Goal: Transaction & Acquisition: Purchase product/service

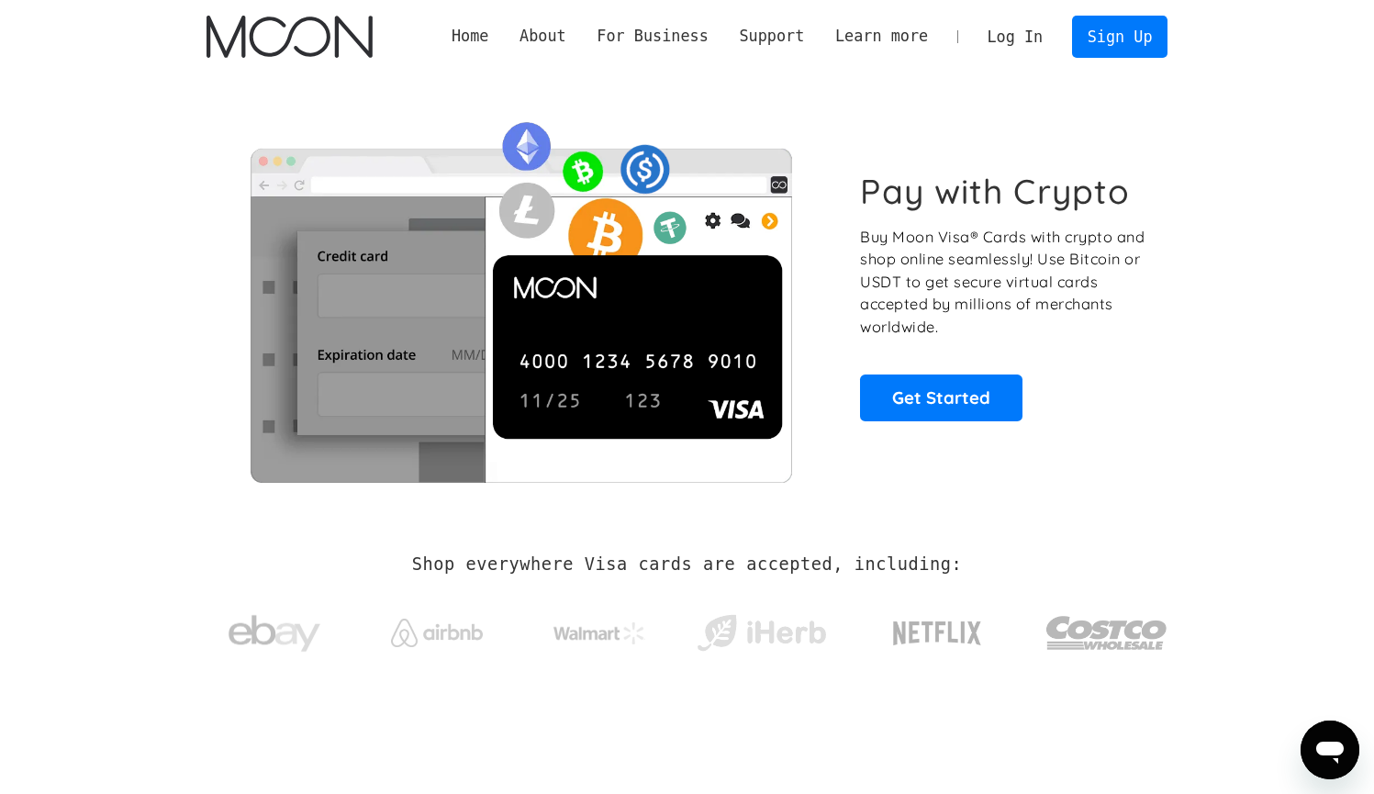
click at [996, 33] on link "Log In" at bounding box center [1015, 37] width 86 height 40
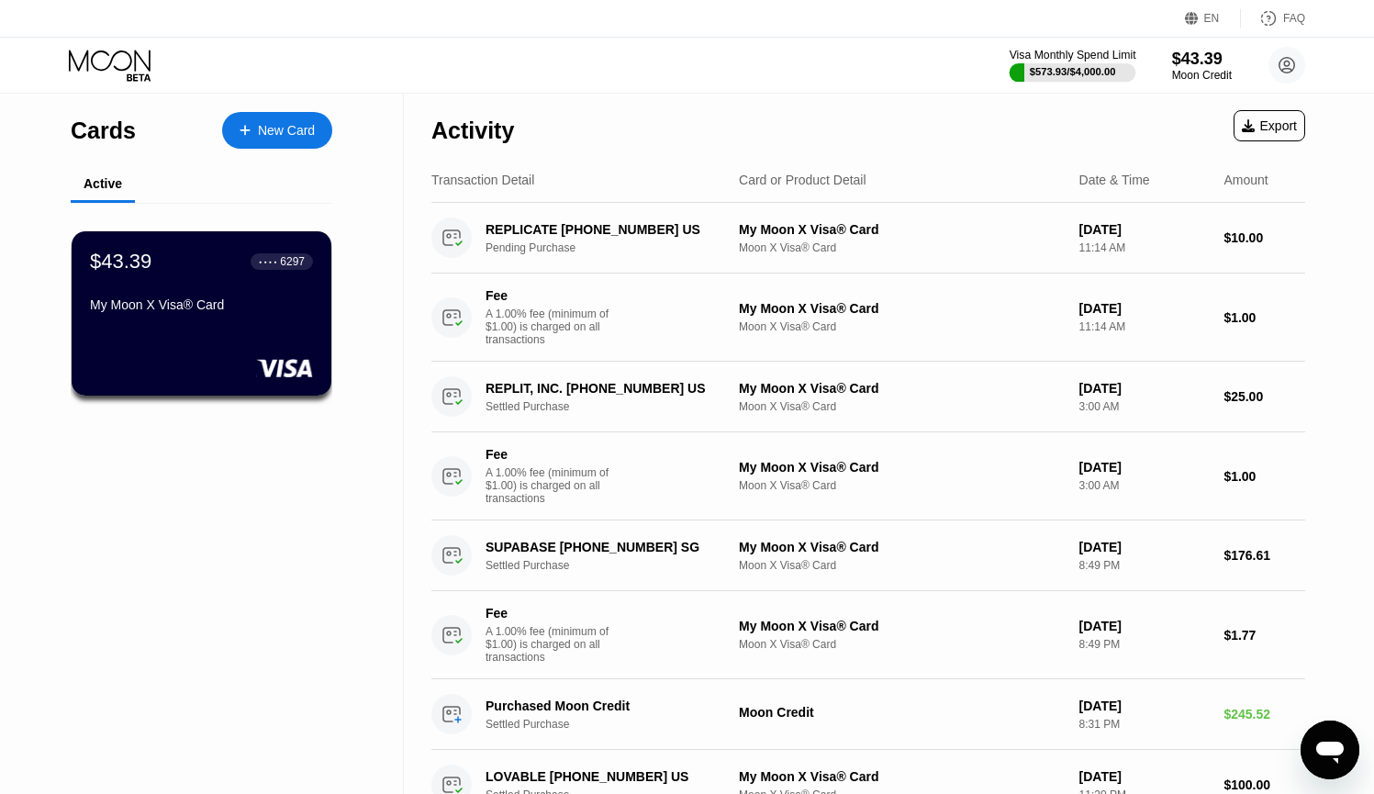
click at [1118, 69] on div at bounding box center [1073, 72] width 127 height 18
click at [1213, 55] on div "$43.39" at bounding box center [1202, 58] width 62 height 19
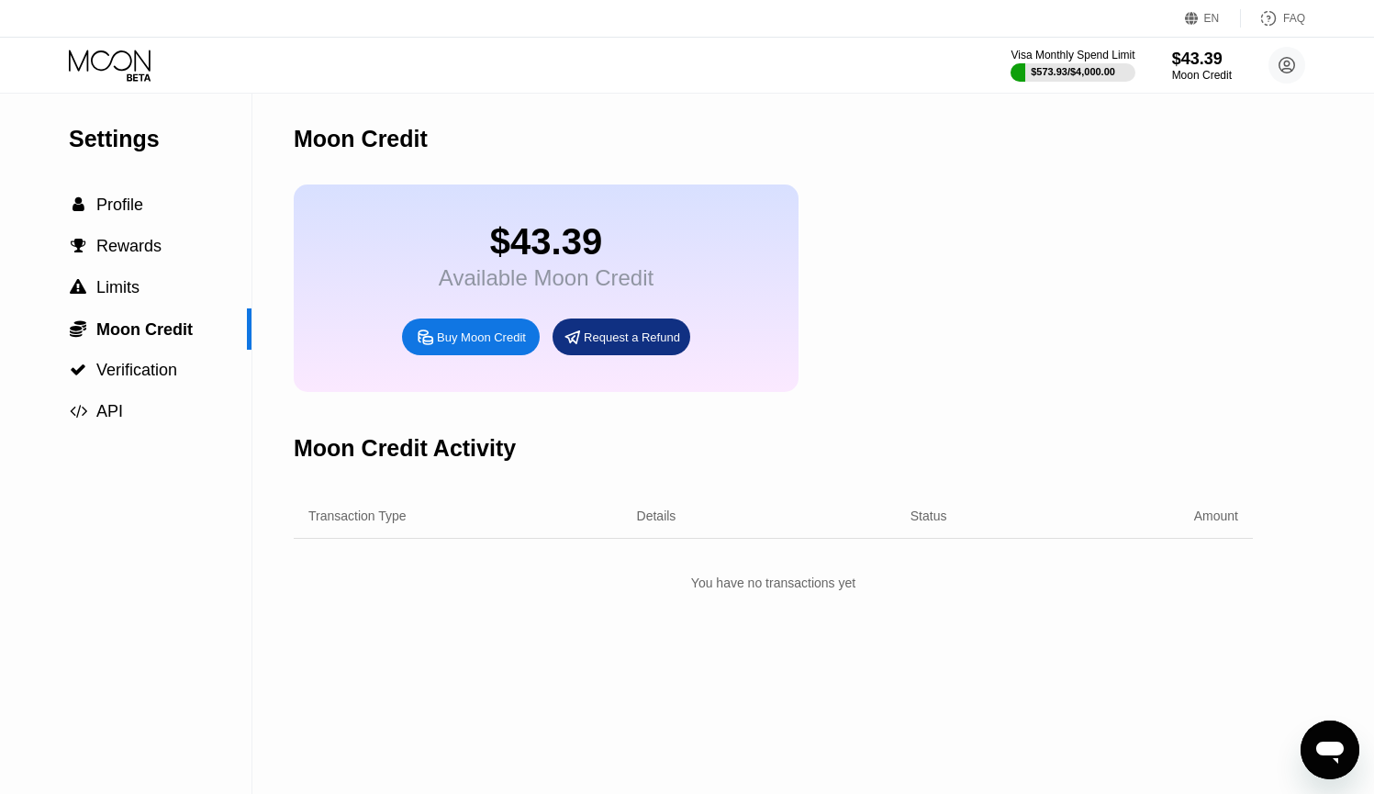
click at [500, 338] on div "Buy Moon Credit" at bounding box center [481, 338] width 89 height 16
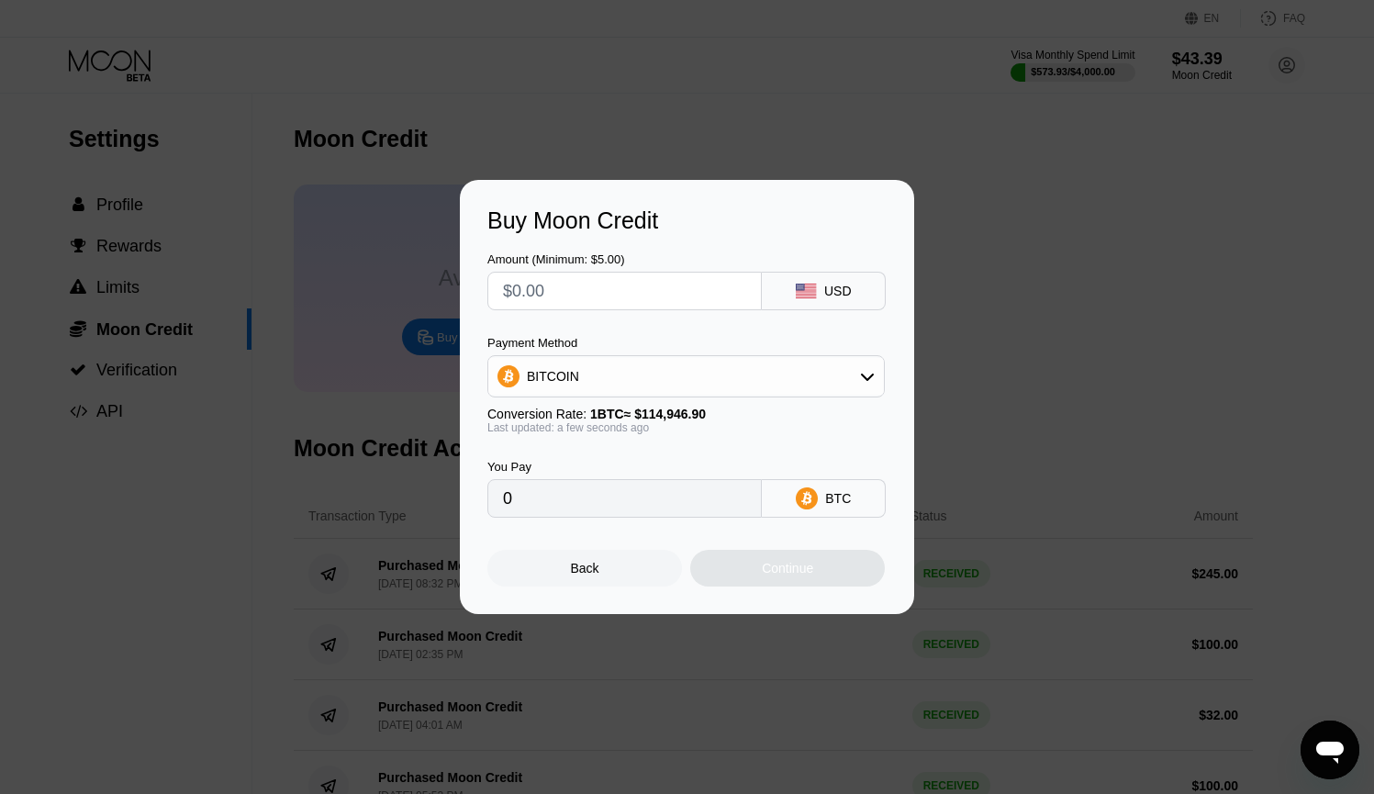
click at [709, 360] on div "BITCOIN" at bounding box center [686, 376] width 396 height 37
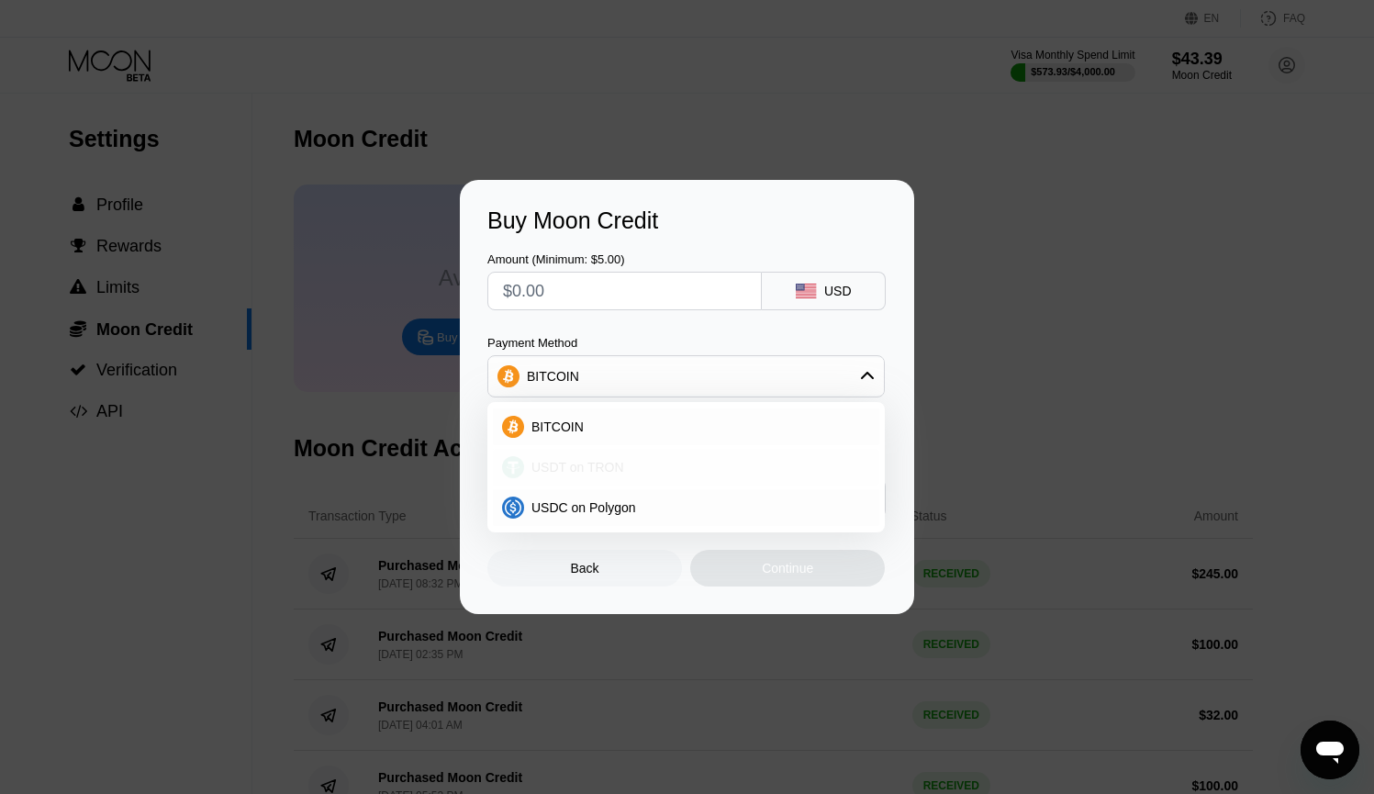
click at [672, 473] on div "USDT on TRON" at bounding box center [697, 467] width 346 height 15
type input "0.00"
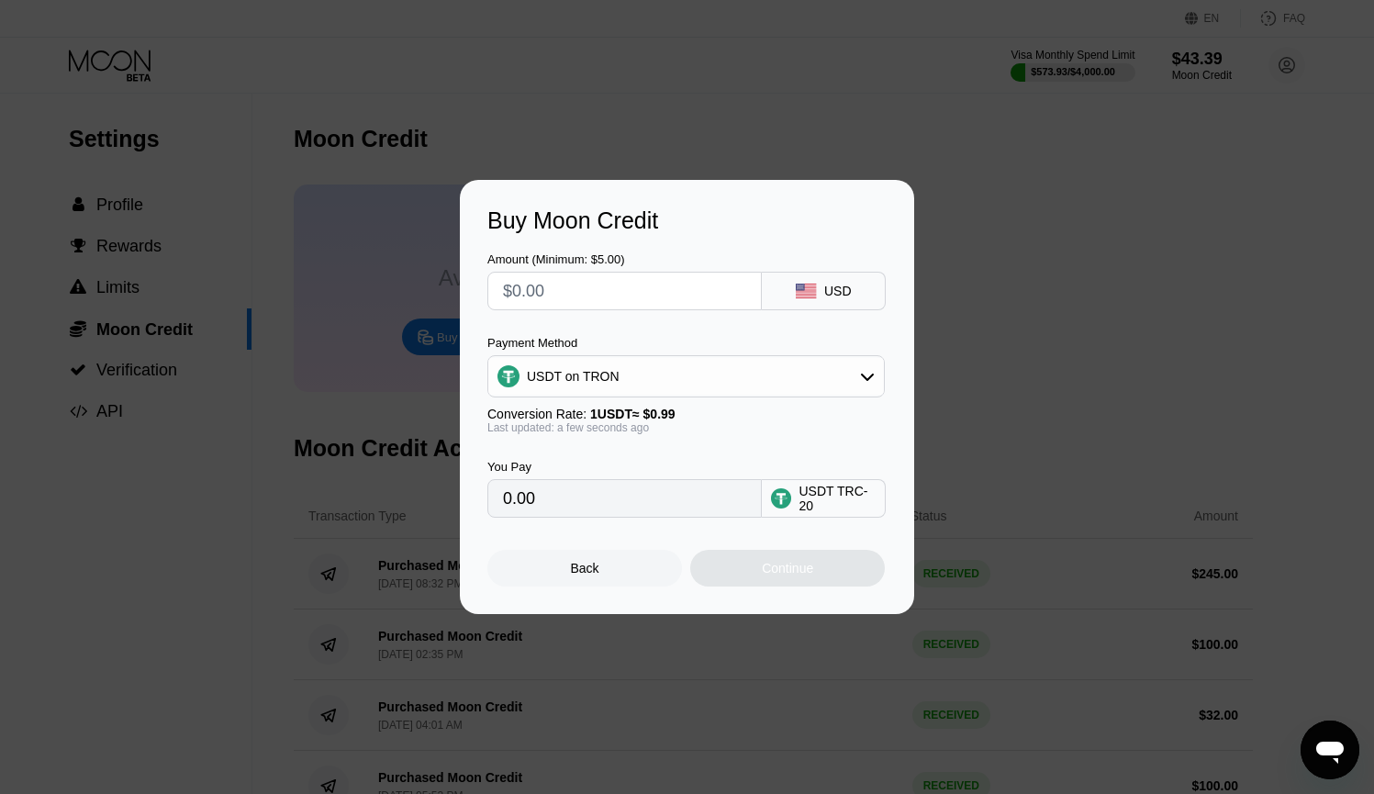
click at [633, 316] on div "Amount (Minimum: $5.00) USD Payment Method USDT on TRON Conversion Rate: 1 USDT…" at bounding box center [686, 376] width 399 height 284
click at [639, 299] on input "text" at bounding box center [624, 291] width 243 height 37
type input "$1"
type input "1.01"
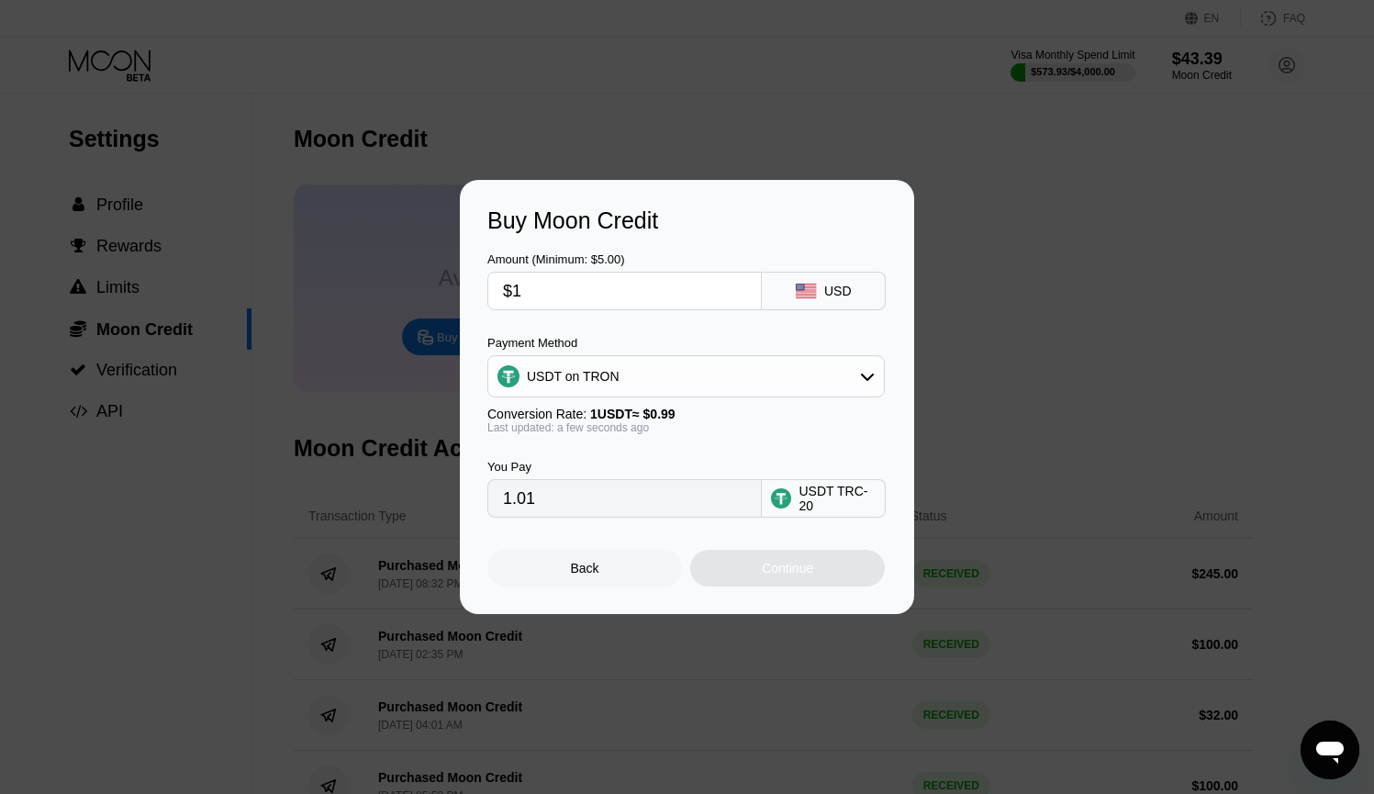
type input "$10"
type input "10.10"
type input "$100"
type input "101.01"
type input "$100"
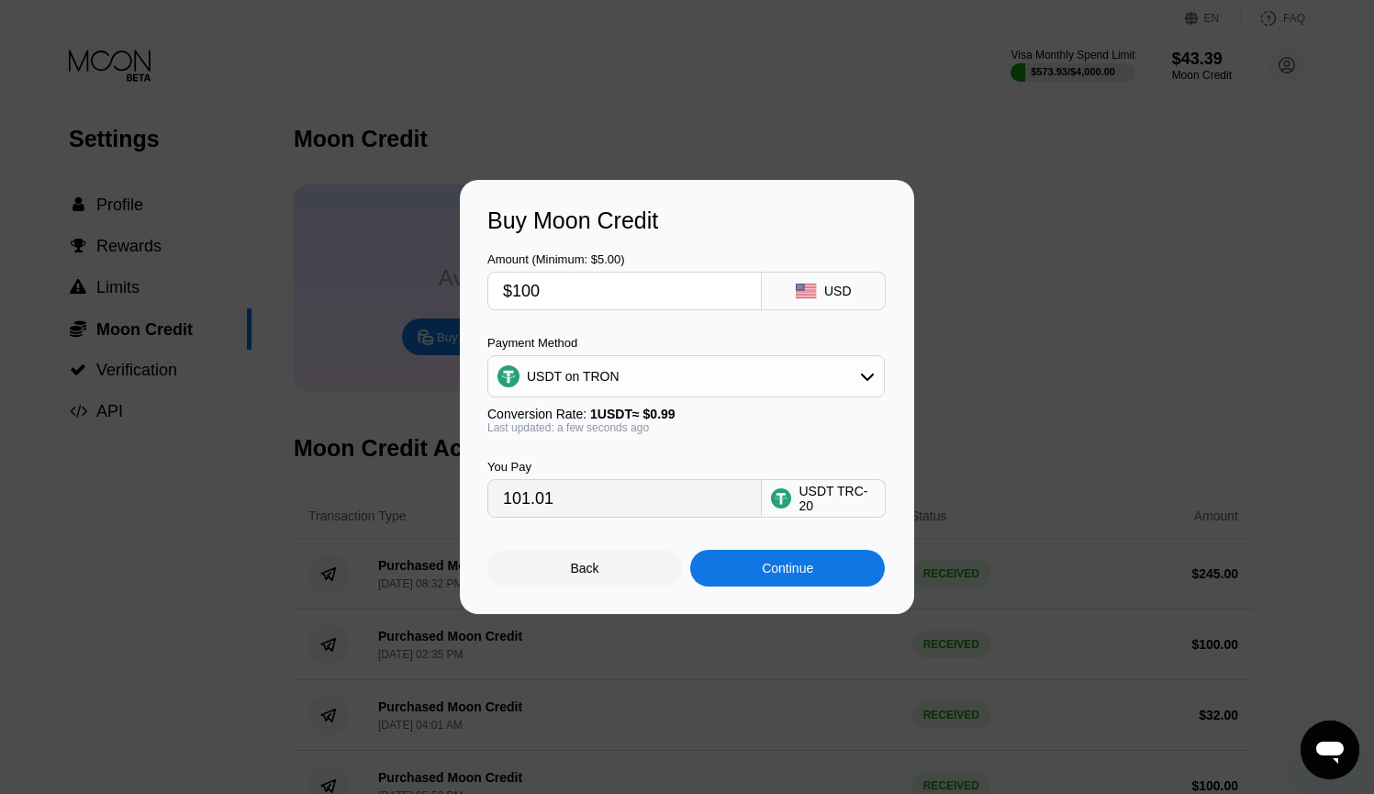
click at [574, 355] on div "USDT on TRON" at bounding box center [685, 376] width 397 height 42
click at [710, 567] on div "Continue" at bounding box center [787, 568] width 195 height 37
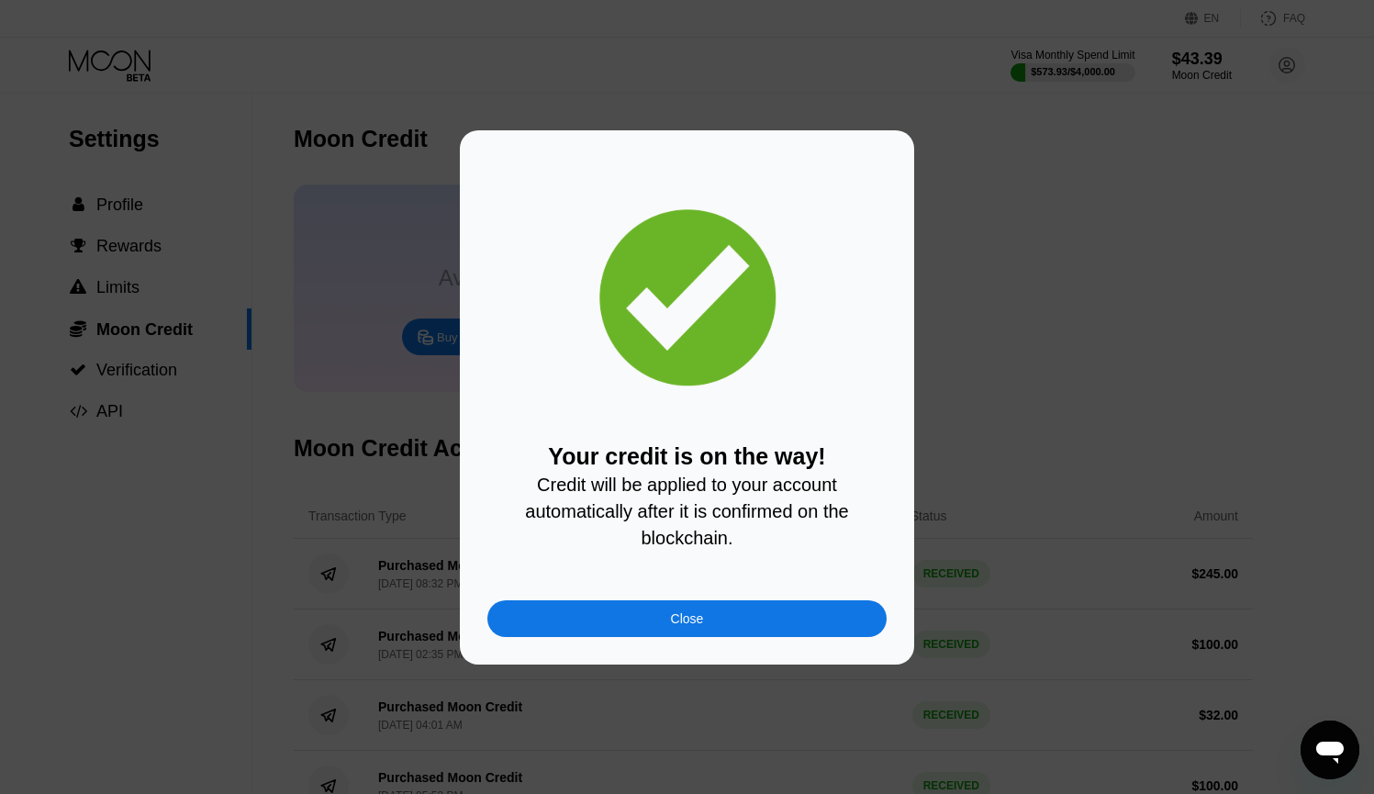
click at [668, 617] on div "Close" at bounding box center [686, 618] width 399 height 37
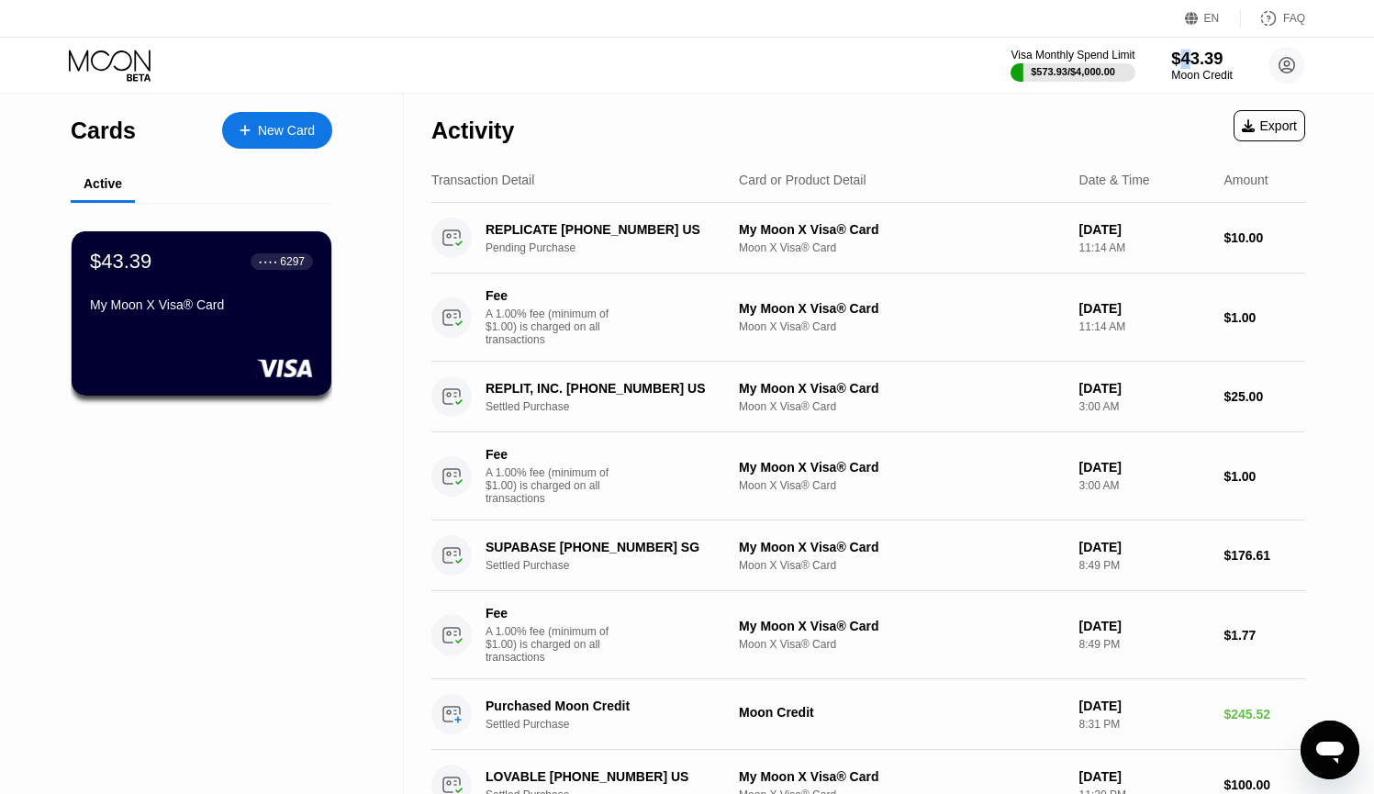
click at [1184, 68] on div "$43.39" at bounding box center [1202, 58] width 62 height 19
click at [1195, 68] on div "$43.39" at bounding box center [1202, 58] width 62 height 19
click at [292, 192] on div "Active" at bounding box center [202, 185] width 262 height 36
click at [254, 319] on div "My Moon X Visa® Card" at bounding box center [201, 308] width 225 height 22
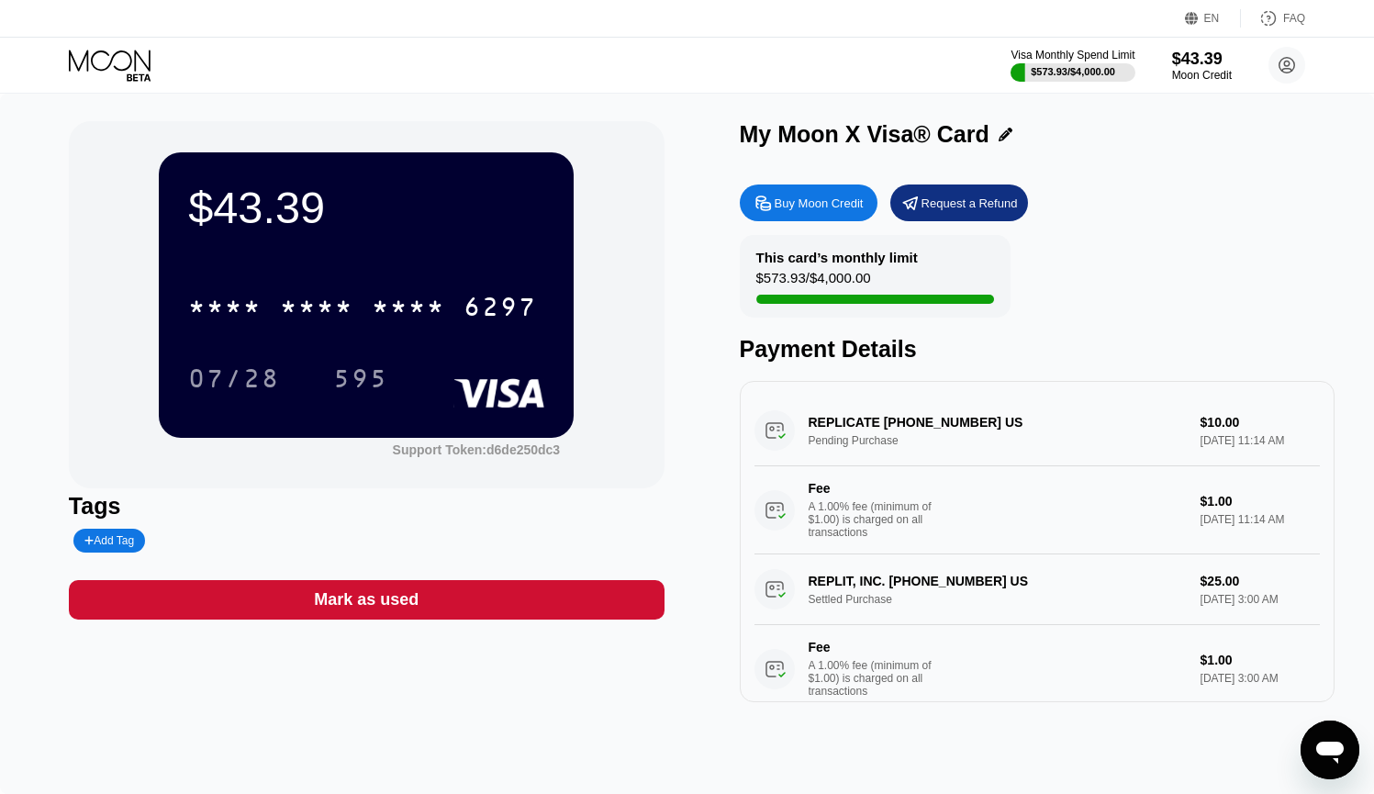
click at [871, 287] on div "$573.93 / $4,000.00" at bounding box center [813, 282] width 115 height 25
click at [971, 305] on div "This card’s monthly limit $573.93 / $4,000.00" at bounding box center [875, 276] width 271 height 83
click at [1193, 69] on div "Moon Credit" at bounding box center [1202, 75] width 62 height 13
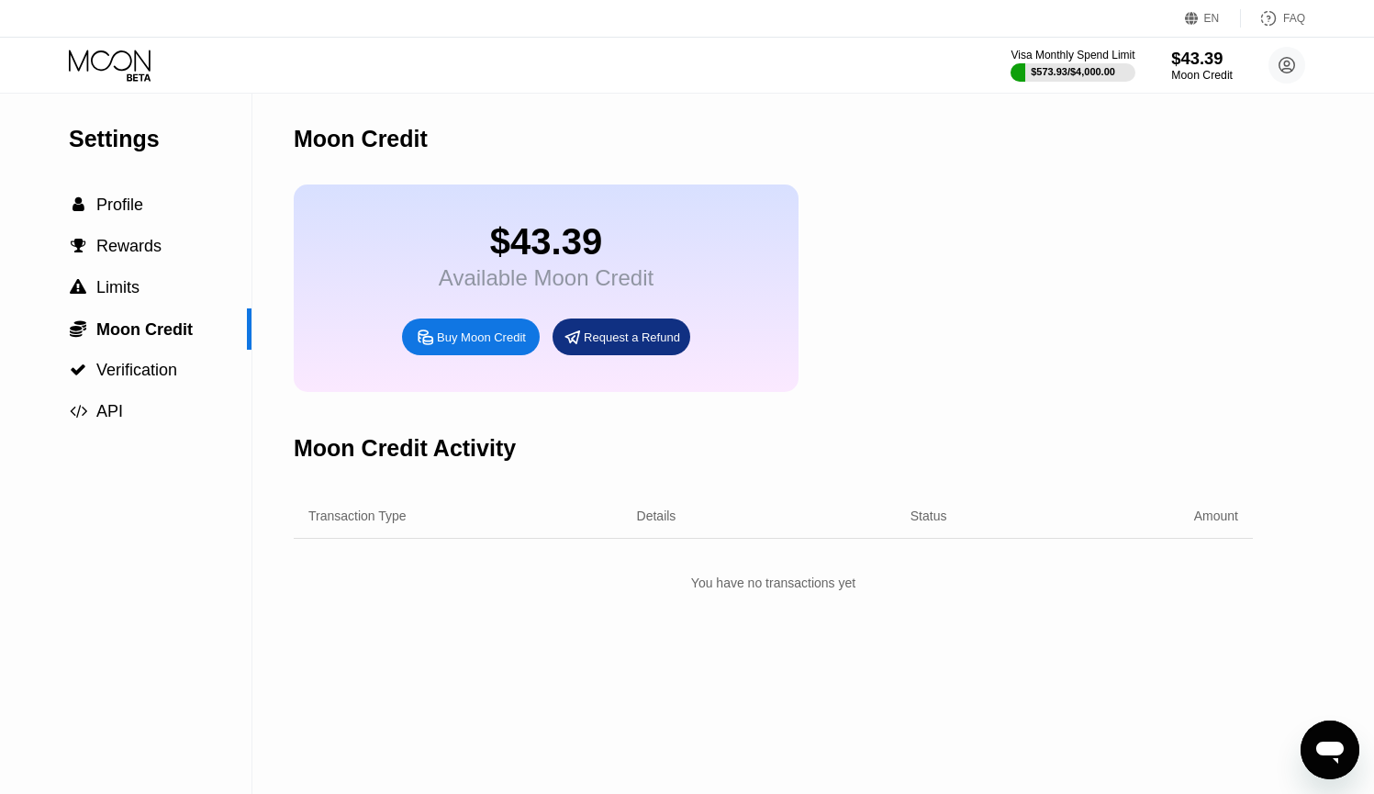
click at [1193, 69] on div "Moon Credit" at bounding box center [1202, 75] width 62 height 13
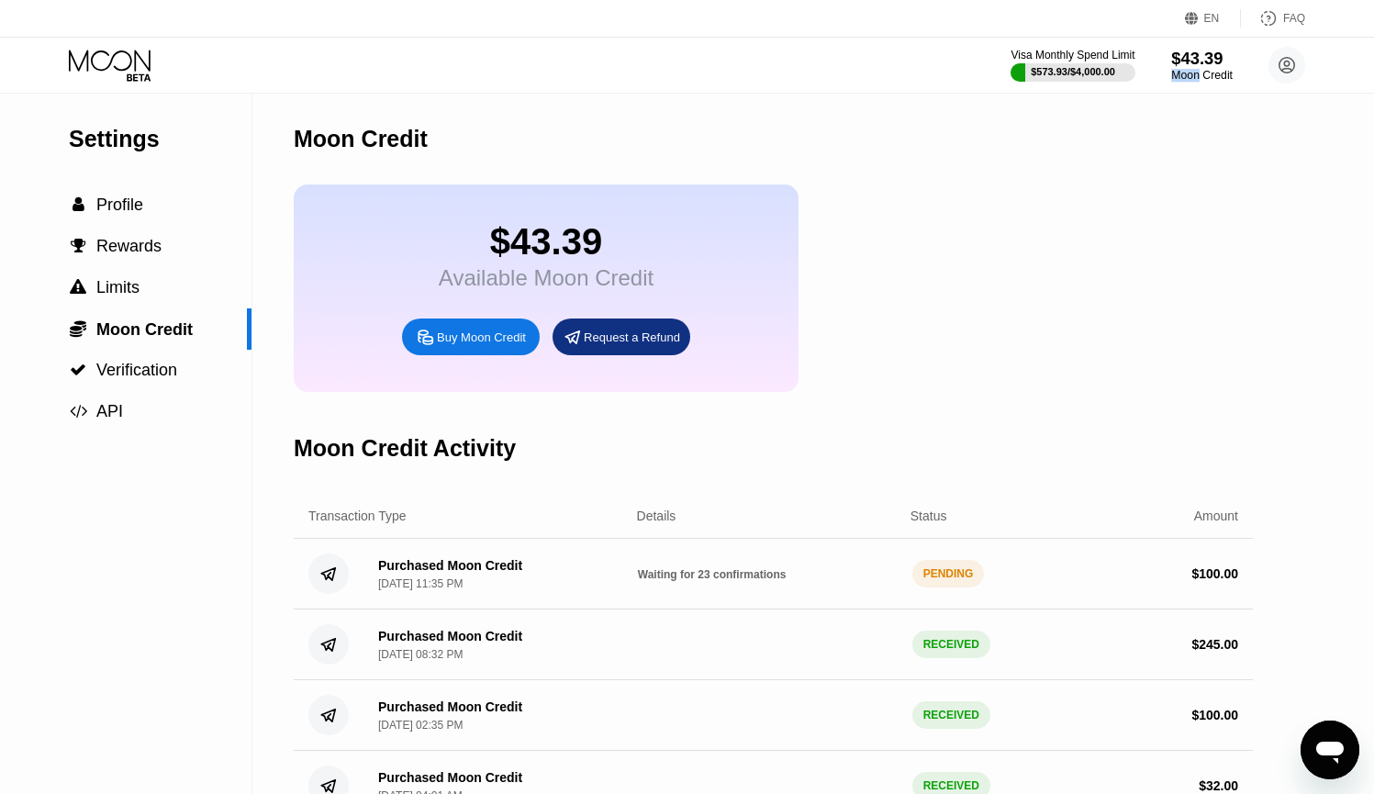
click at [1193, 69] on div "Moon Credit" at bounding box center [1202, 75] width 62 height 13
click at [1188, 60] on div "$43.39" at bounding box center [1202, 58] width 62 height 19
click at [853, 598] on div "Purchased Moon Credit Sep 19, 2025, 11:35 PM Waiting for 23 confirmations PENDI…" at bounding box center [773, 574] width 959 height 71
click at [126, 284] on span "Limits" at bounding box center [117, 287] width 43 height 18
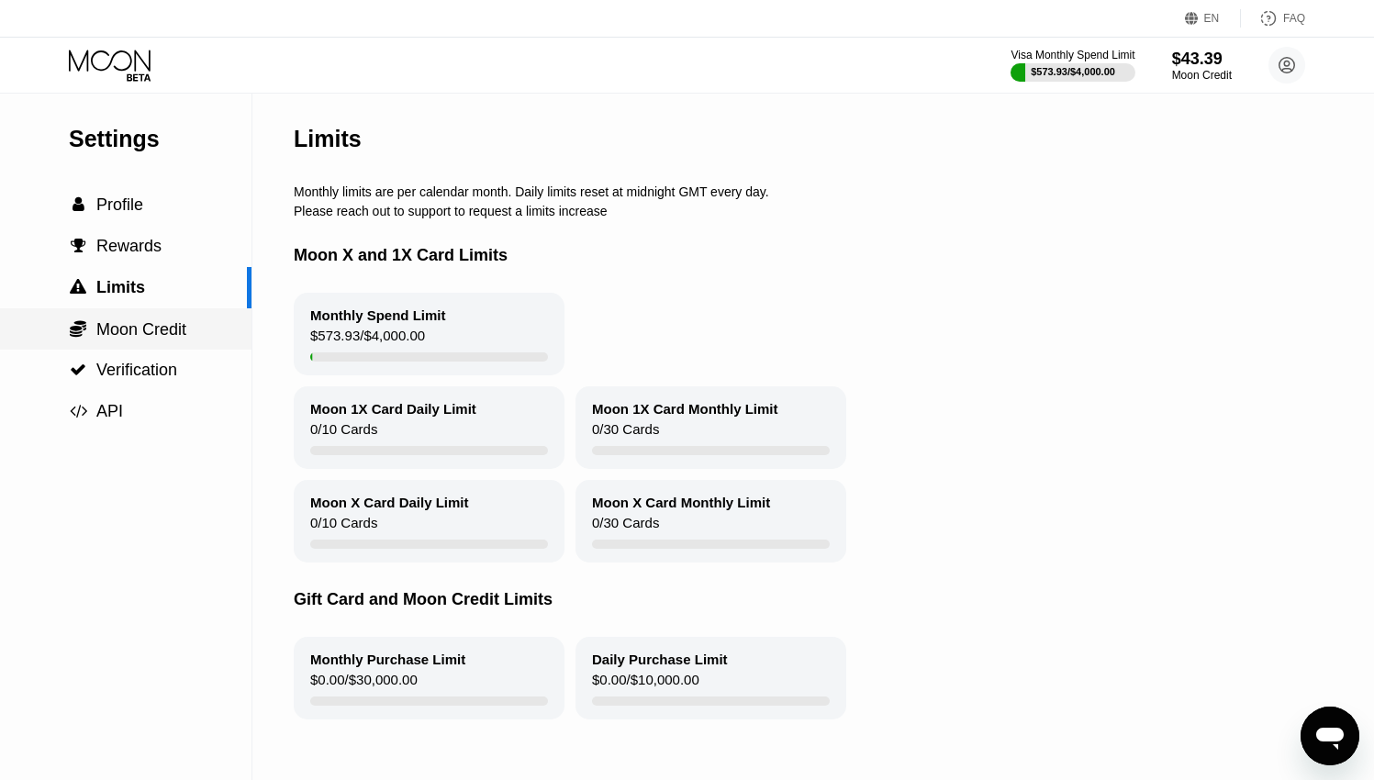
click at [143, 330] on span "Moon Credit" at bounding box center [141, 329] width 90 height 18
